Goal: Check status

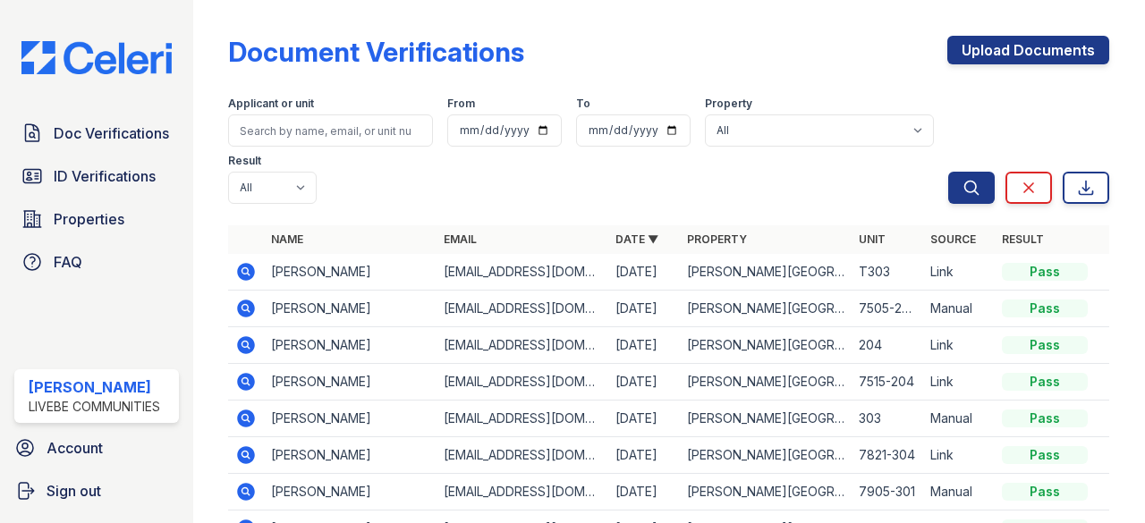
click at [251, 266] on icon at bounding box center [247, 272] width 18 height 18
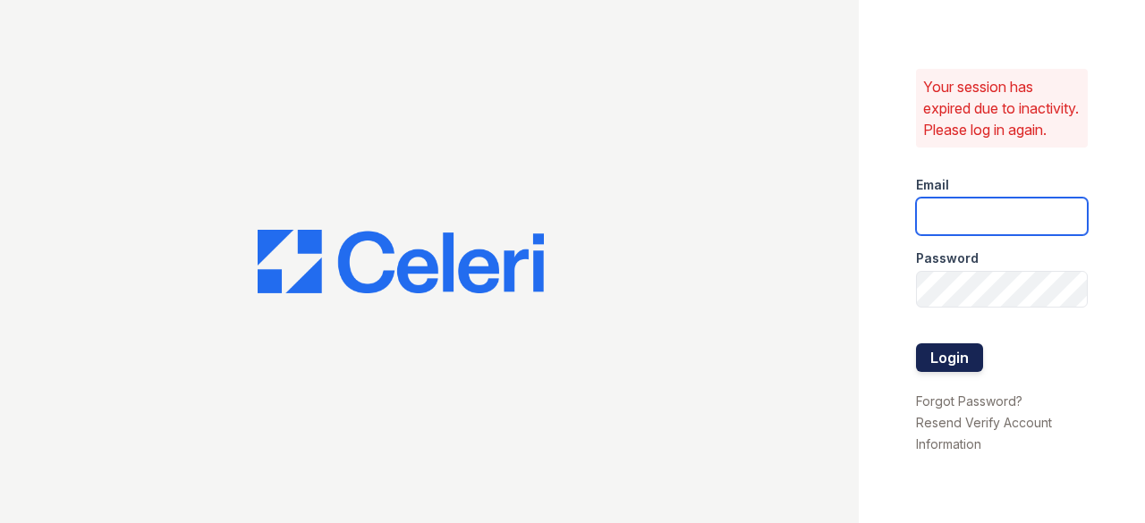
type input "edwinr@livebe.com"
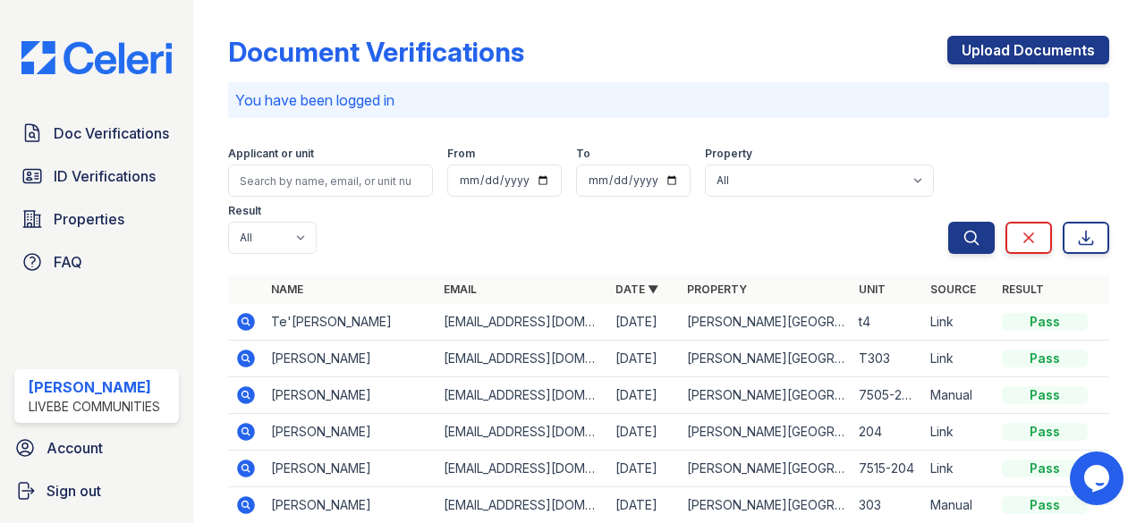
click at [236, 319] on icon at bounding box center [245, 321] width 21 height 21
click at [249, 355] on icon at bounding box center [247, 359] width 18 height 18
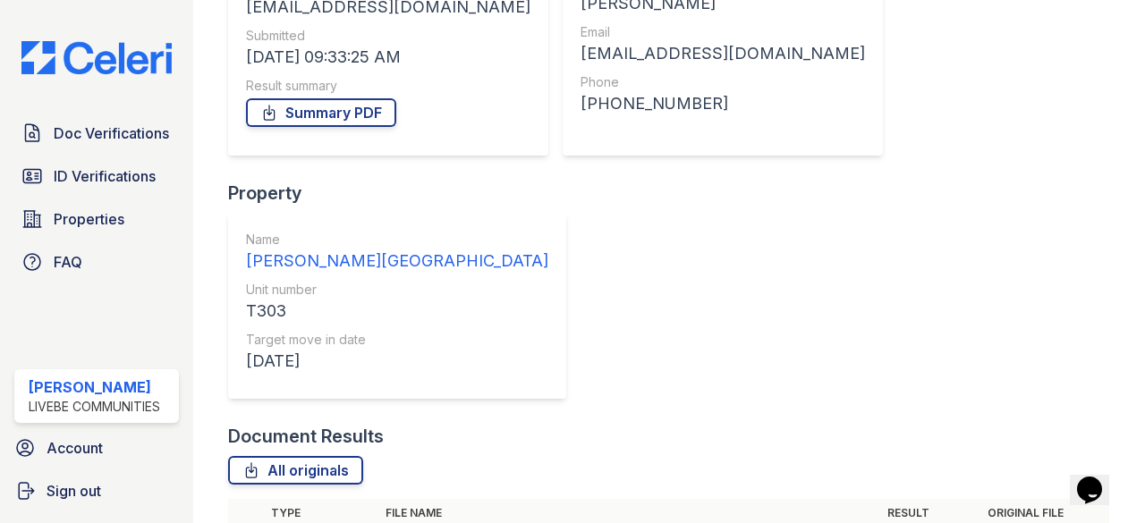
scroll to position [273, 0]
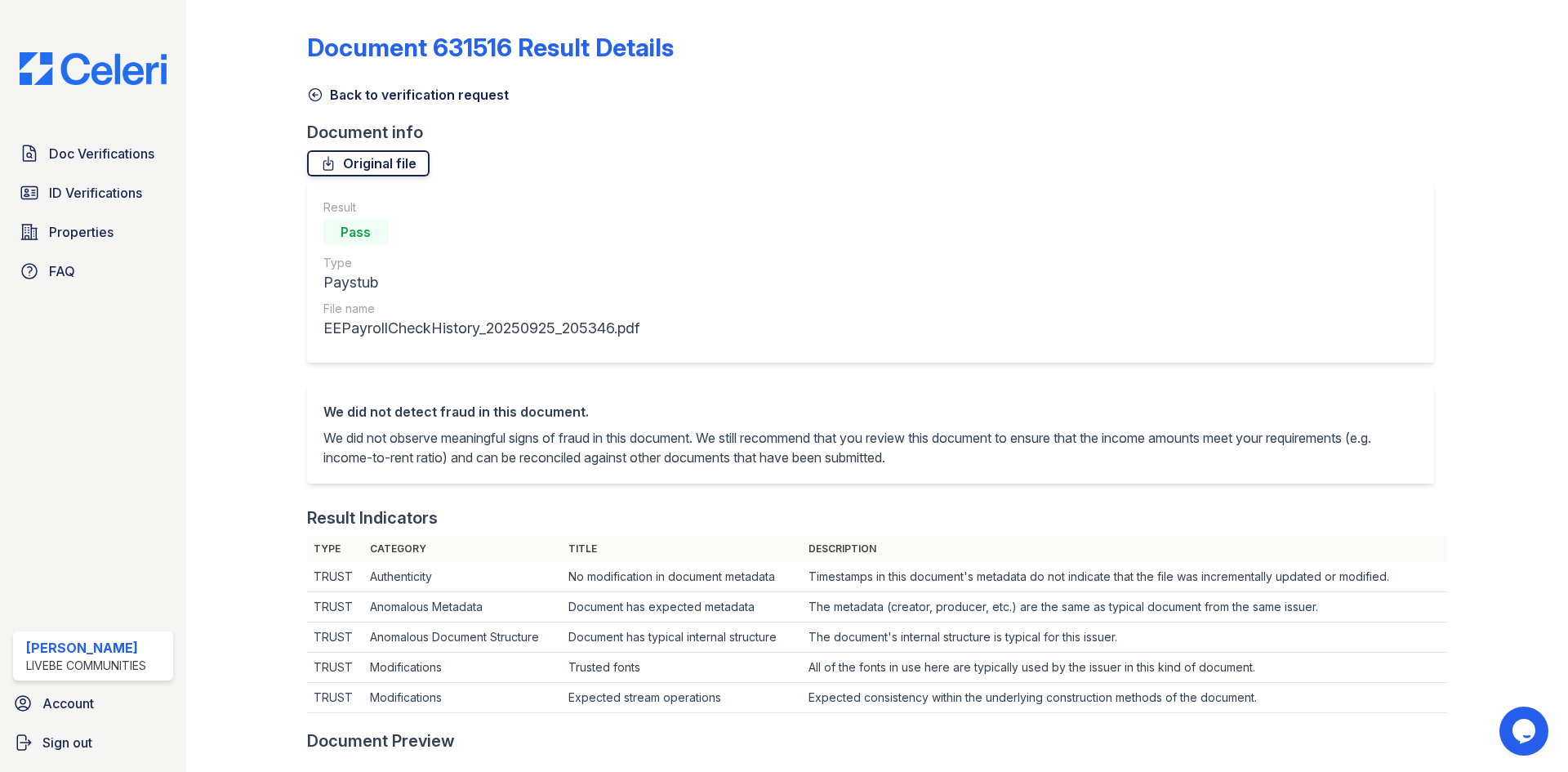
click at [336, 156] on link "Original file" at bounding box center [368, 163] width 122 height 26
